Goal: Task Accomplishment & Management: Manage account settings

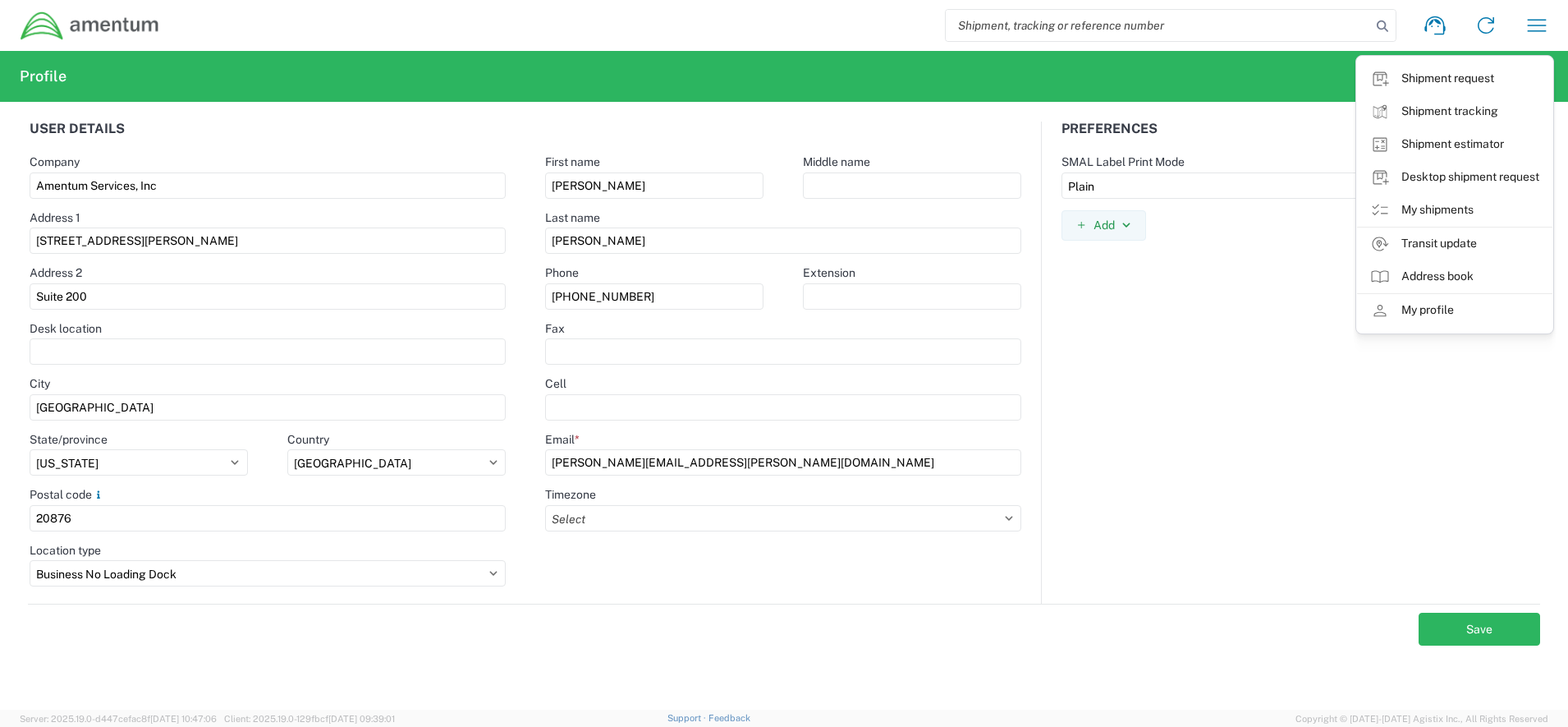
select select "MD"
select select "US"
select select "BNLD"
select select "Plain"
click at [1539, 31] on icon "button" at bounding box center [1536, 25] width 26 height 26
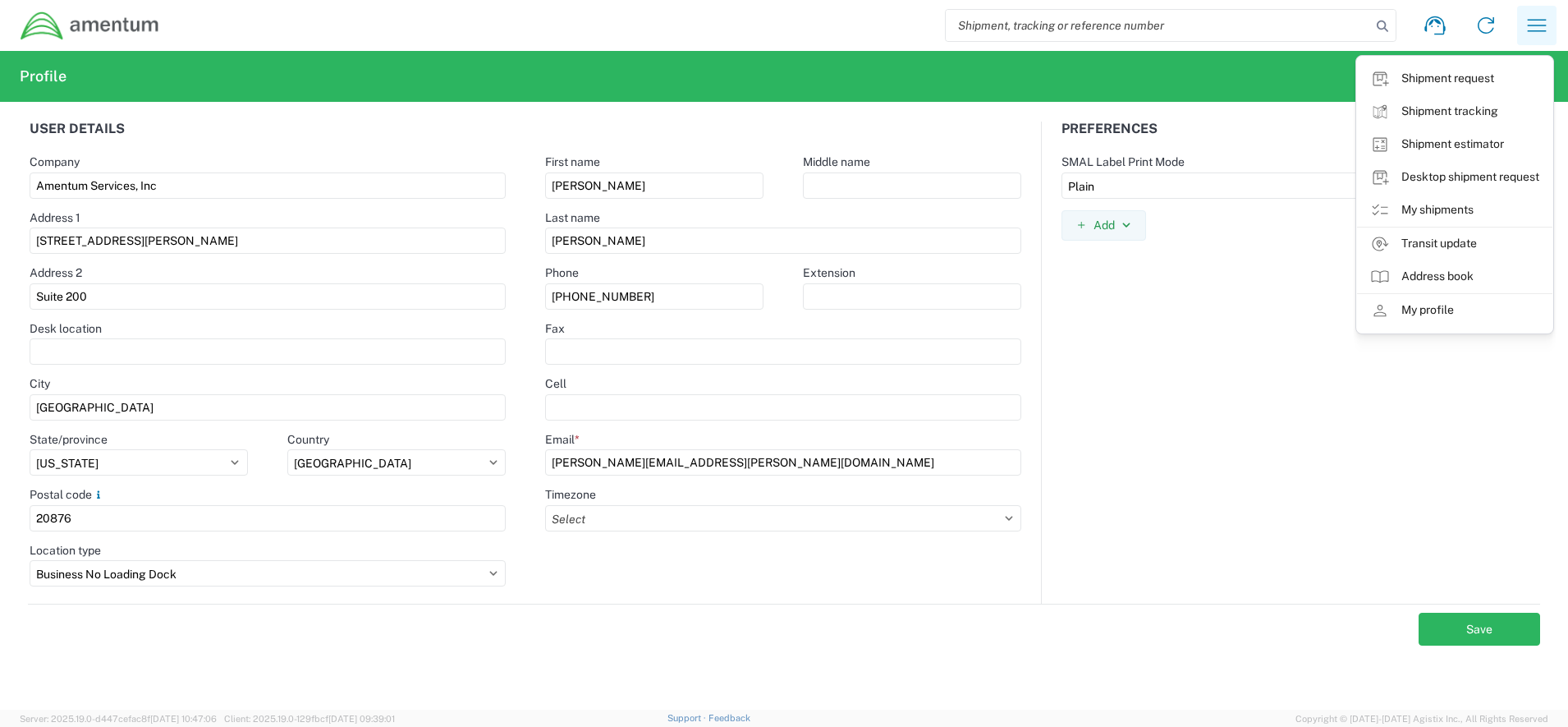
click at [1531, 37] on icon "button" at bounding box center [1536, 25] width 26 height 26
click at [1474, 301] on link "My profile" at bounding box center [1454, 310] width 195 height 33
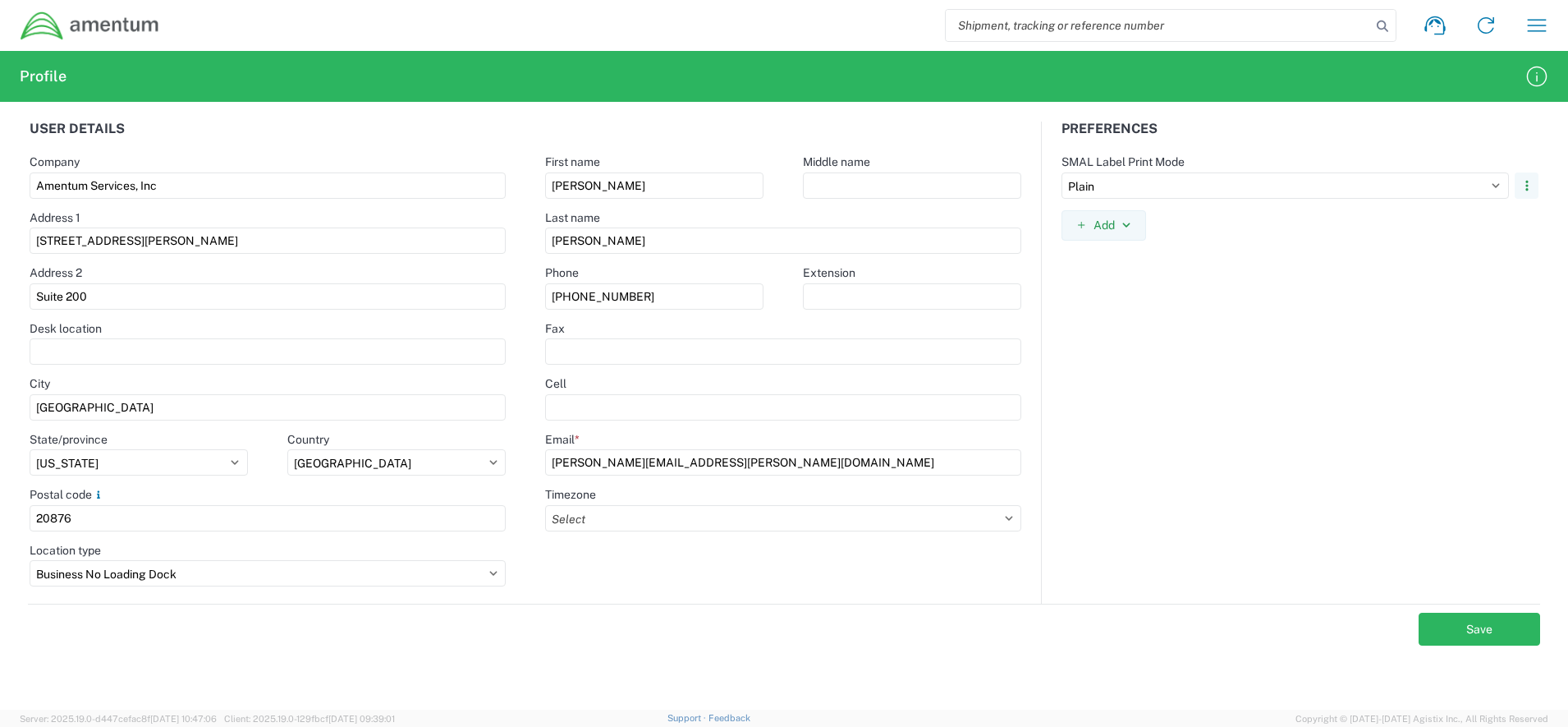
drag, startPoint x: 1474, startPoint y: 301, endPoint x: 1393, endPoint y: 73, distance: 242.0
click at [1393, 73] on agx-form-header "Profile" at bounding box center [784, 76] width 1568 height 51
click at [1525, 19] on icon "button" at bounding box center [1536, 25] width 26 height 26
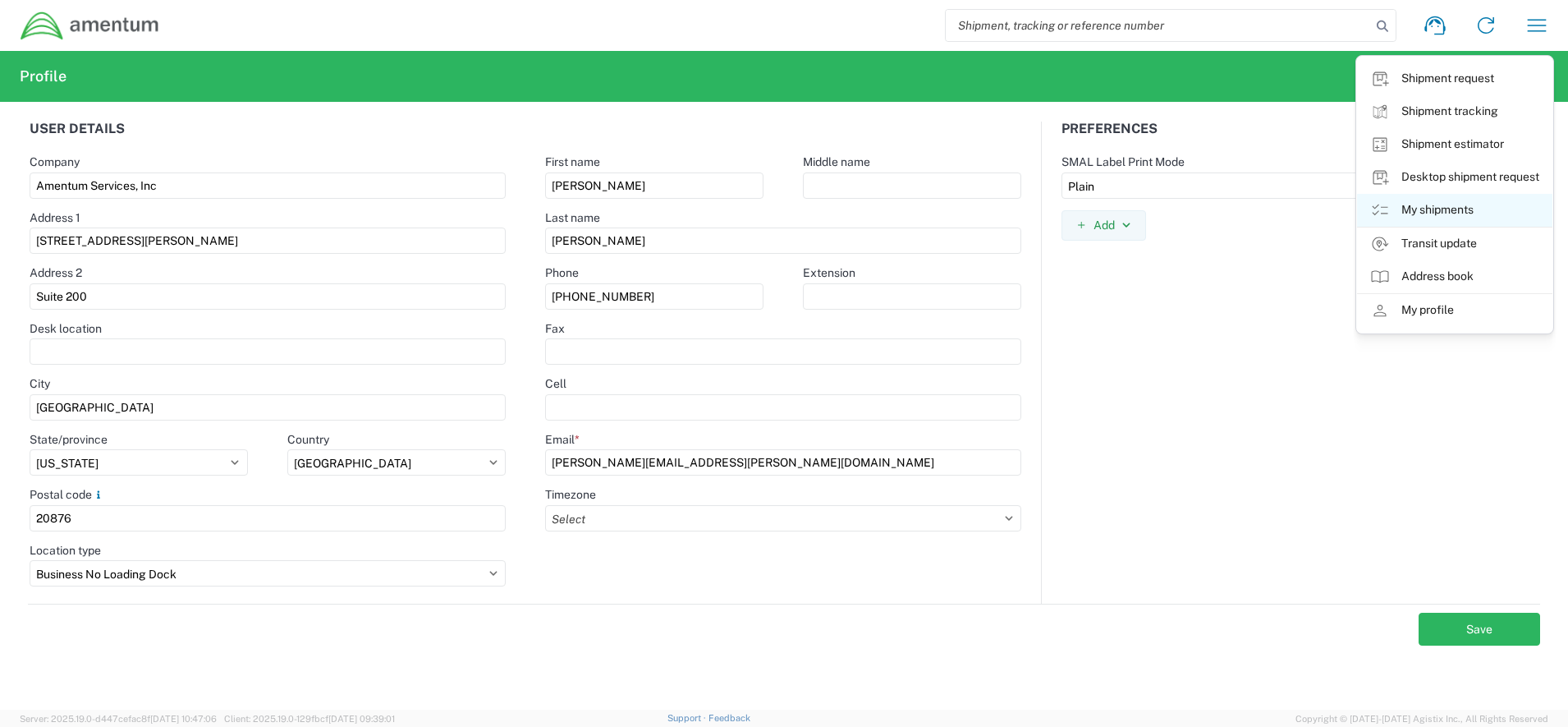
click at [1452, 201] on link "My shipments" at bounding box center [1454, 210] width 195 height 33
